Goal: Find specific page/section: Find specific page/section

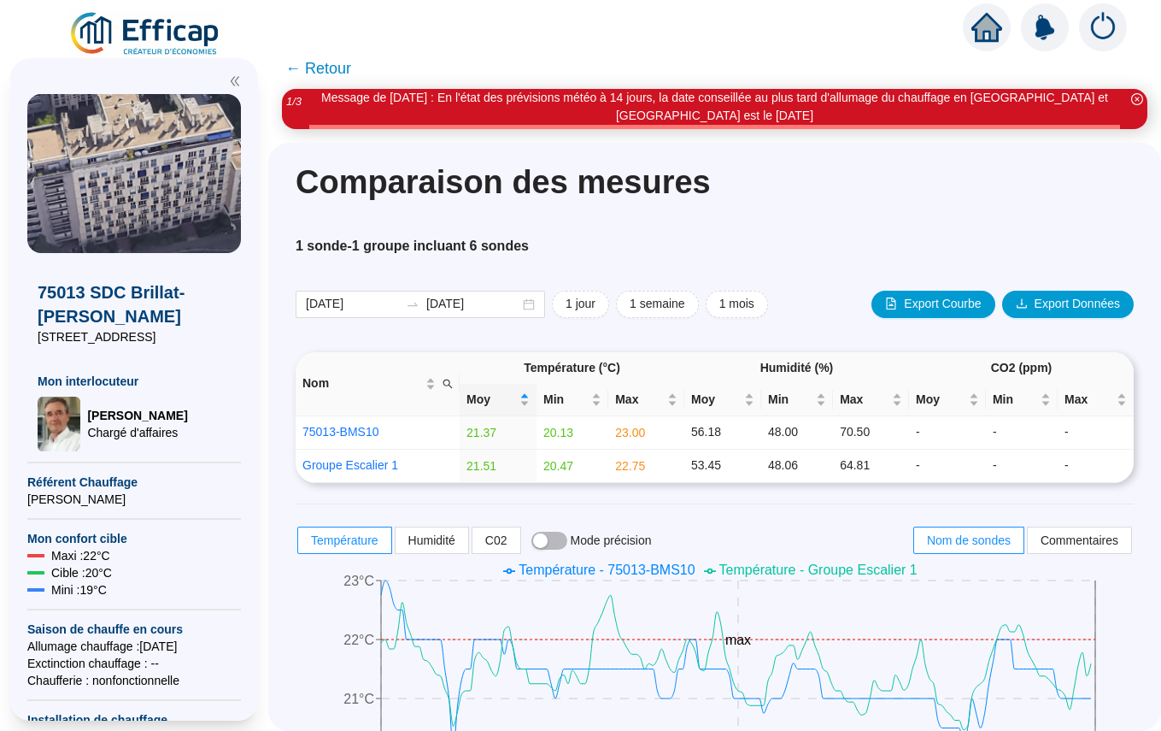
click at [990, 27] on icon "home" at bounding box center [987, 27] width 31 height 24
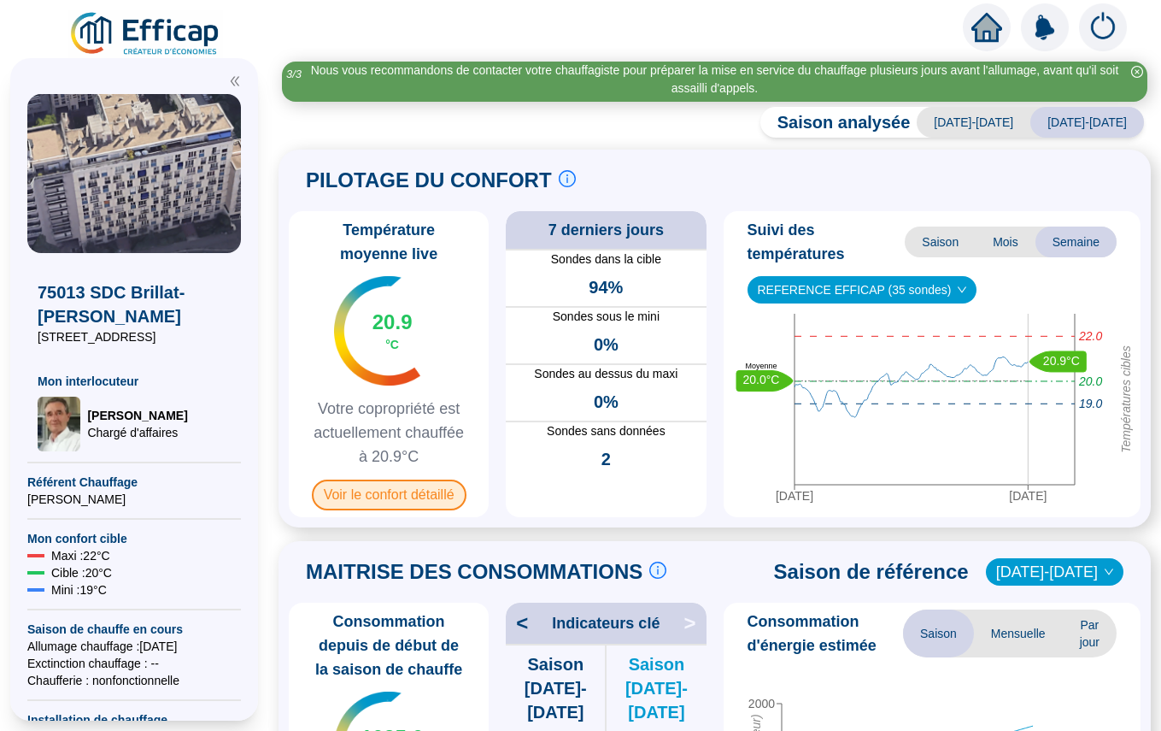
click at [408, 475] on div "Température moyenne live 20.9 °C Votre copropriété est actuellement chauffée à …" at bounding box center [389, 364] width 200 height 306
click at [413, 495] on span "Voir le confort détaillé" at bounding box center [389, 494] width 155 height 31
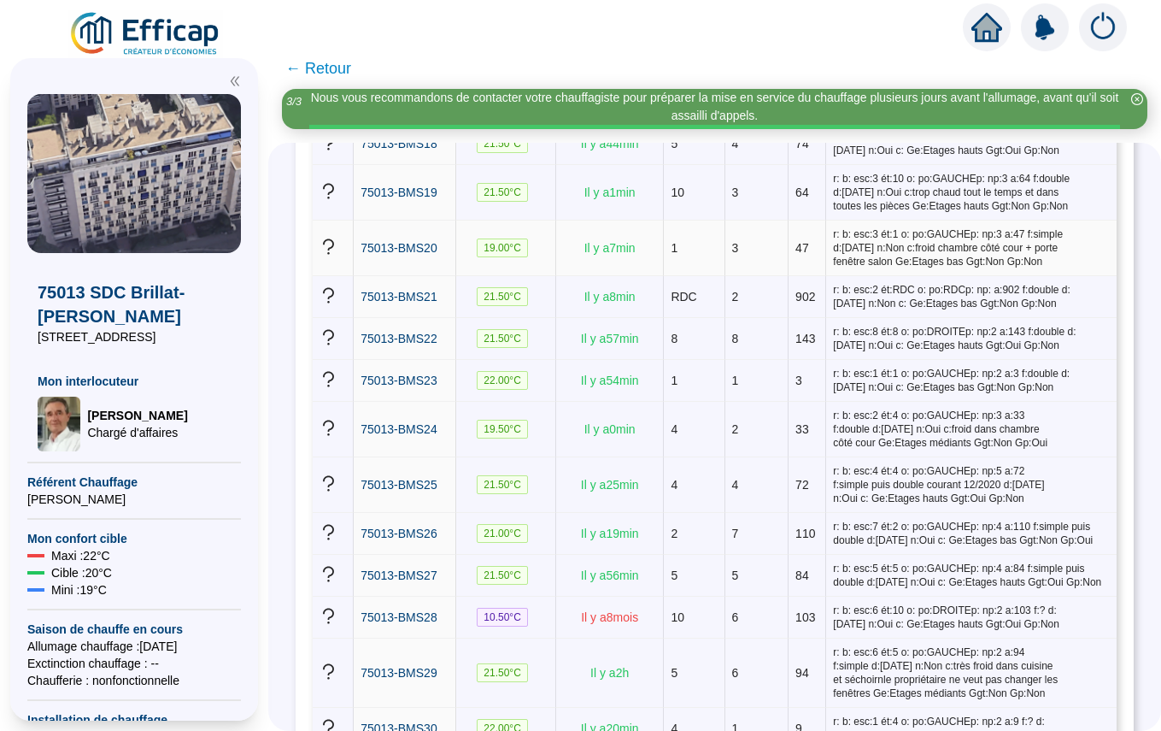
scroll to position [1177, 0]
